Goal: Transaction & Acquisition: Purchase product/service

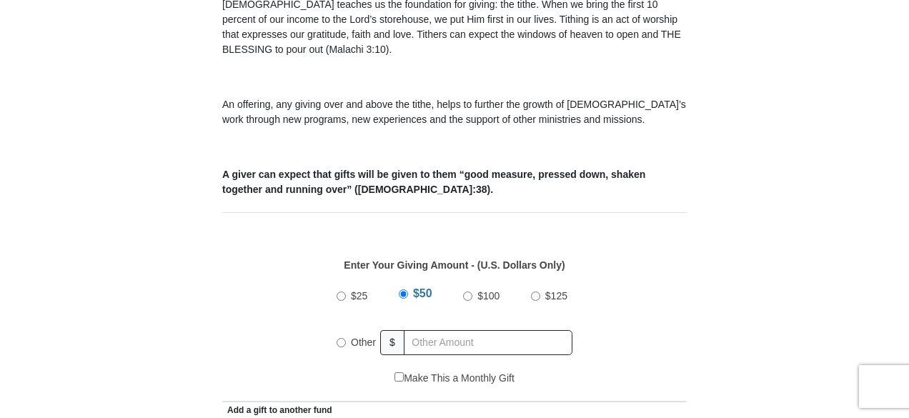
scroll to position [478, 0]
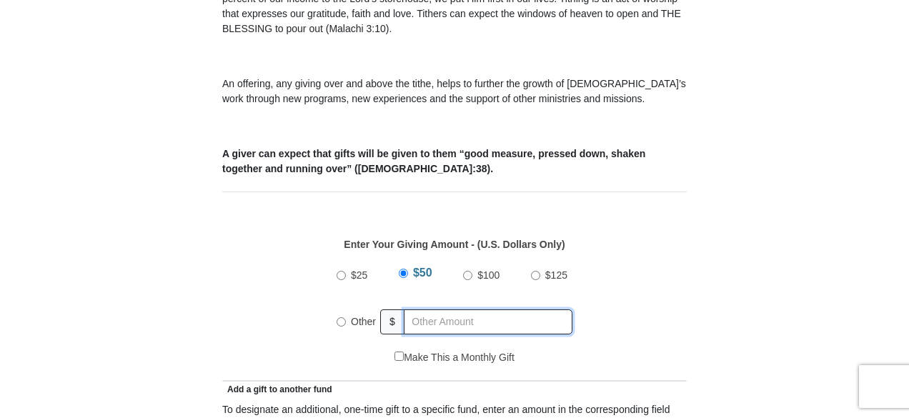
radio input "true"
click at [424, 309] on input "text" at bounding box center [491, 321] width 164 height 25
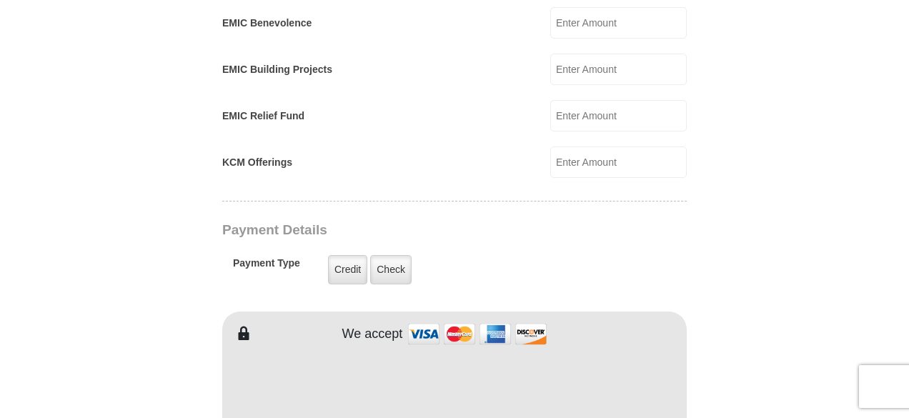
scroll to position [979, 0]
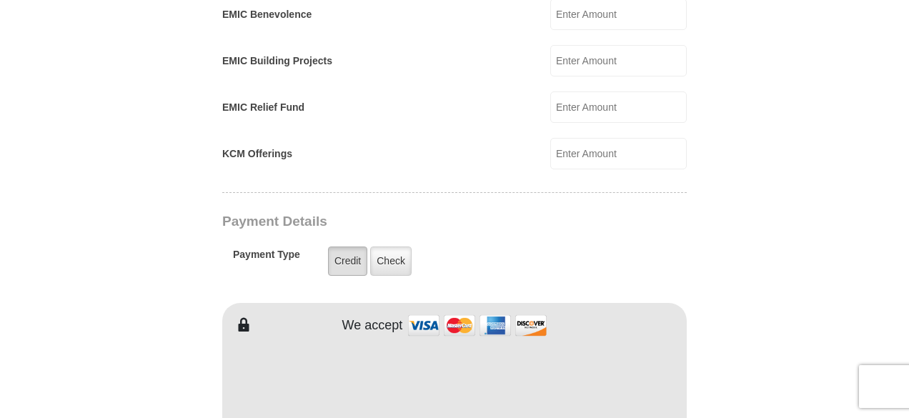
type input "160.00"
click at [344, 246] on label "Credit" at bounding box center [347, 260] width 39 height 29
click at [0, 0] on input "Credit" at bounding box center [0, 0] width 0 height 0
type input "[PERSON_NAME]"
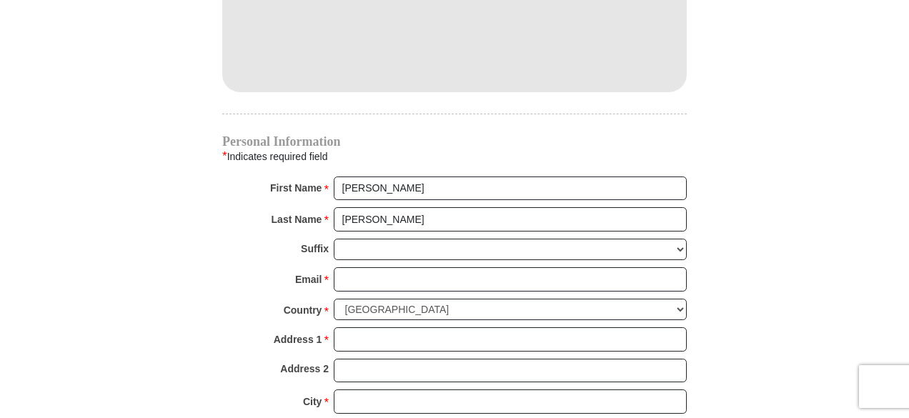
scroll to position [1351, 0]
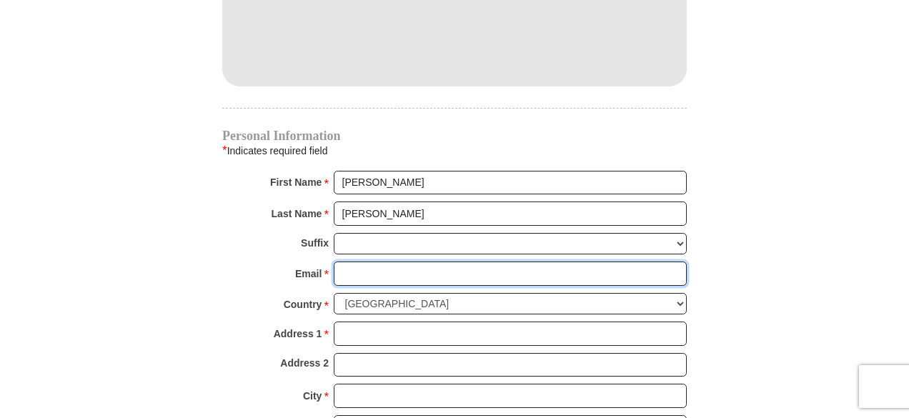
click at [349, 261] on input "Email *" at bounding box center [510, 273] width 353 height 24
type input "[EMAIL_ADDRESS][DOMAIN_NAME]"
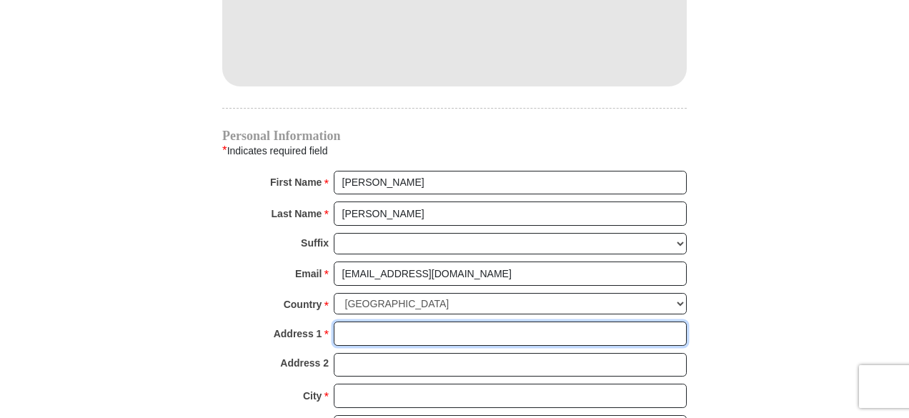
type input "[STREET_ADDRESS]"
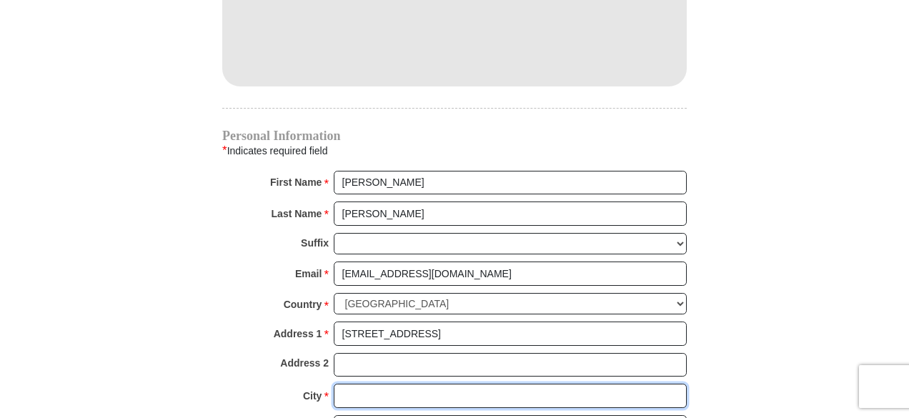
type input "Cleburne"
select select "[GEOGRAPHIC_DATA]"
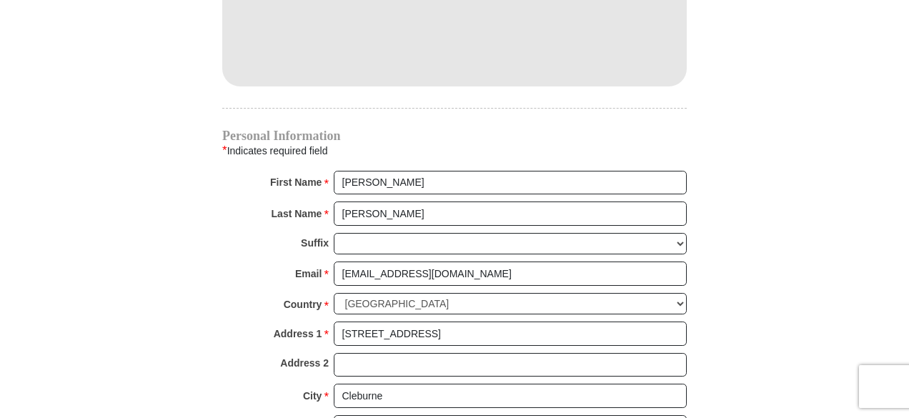
type input "76033"
type input "8174876330"
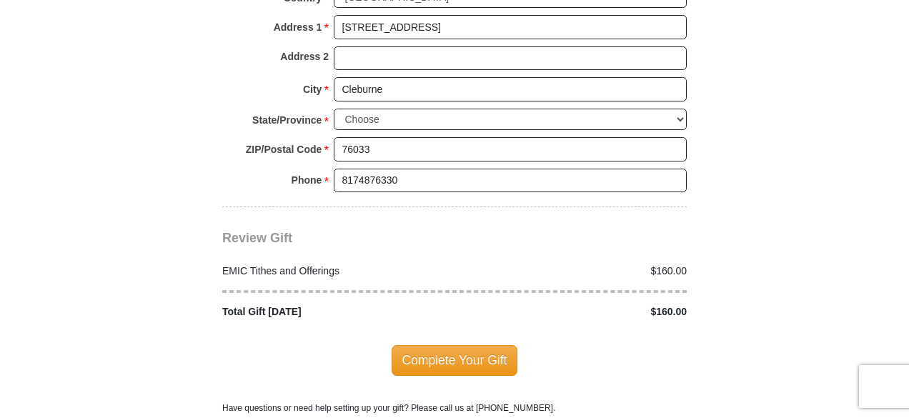
scroll to position [1672, 0]
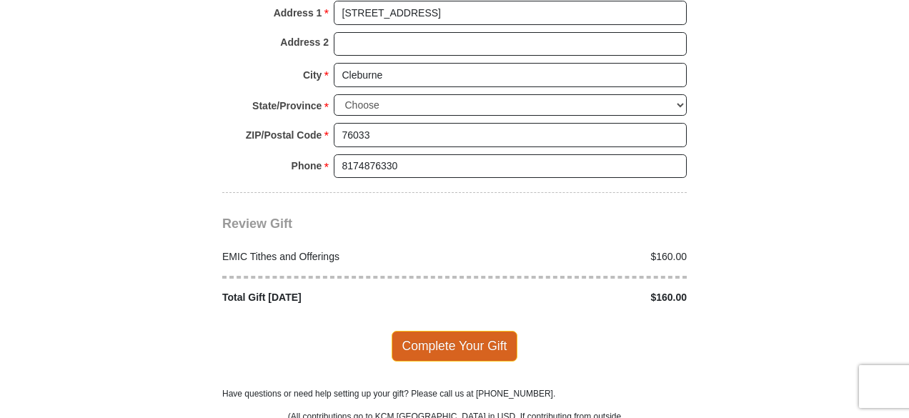
click at [451, 331] on span "Complete Your Gift" at bounding box center [454, 346] width 126 height 30
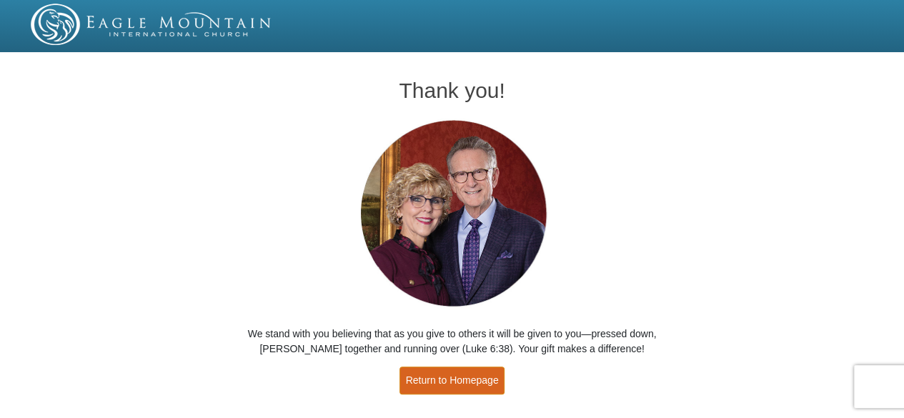
click at [460, 381] on link "Return to Homepage" at bounding box center [452, 380] width 106 height 28
